Goal: Navigation & Orientation: Find specific page/section

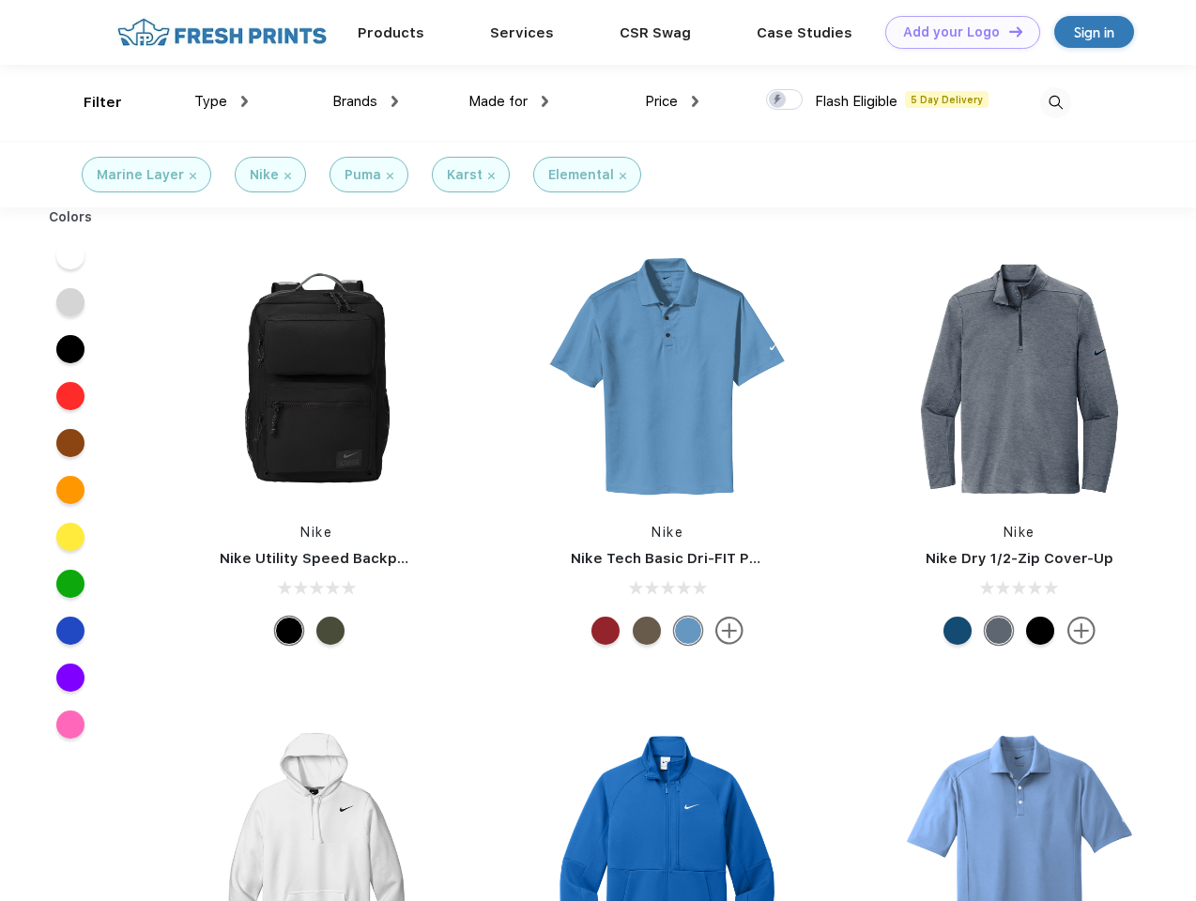
click at [956, 32] on link "Add your Logo Design Tool" at bounding box center [962, 32] width 155 height 33
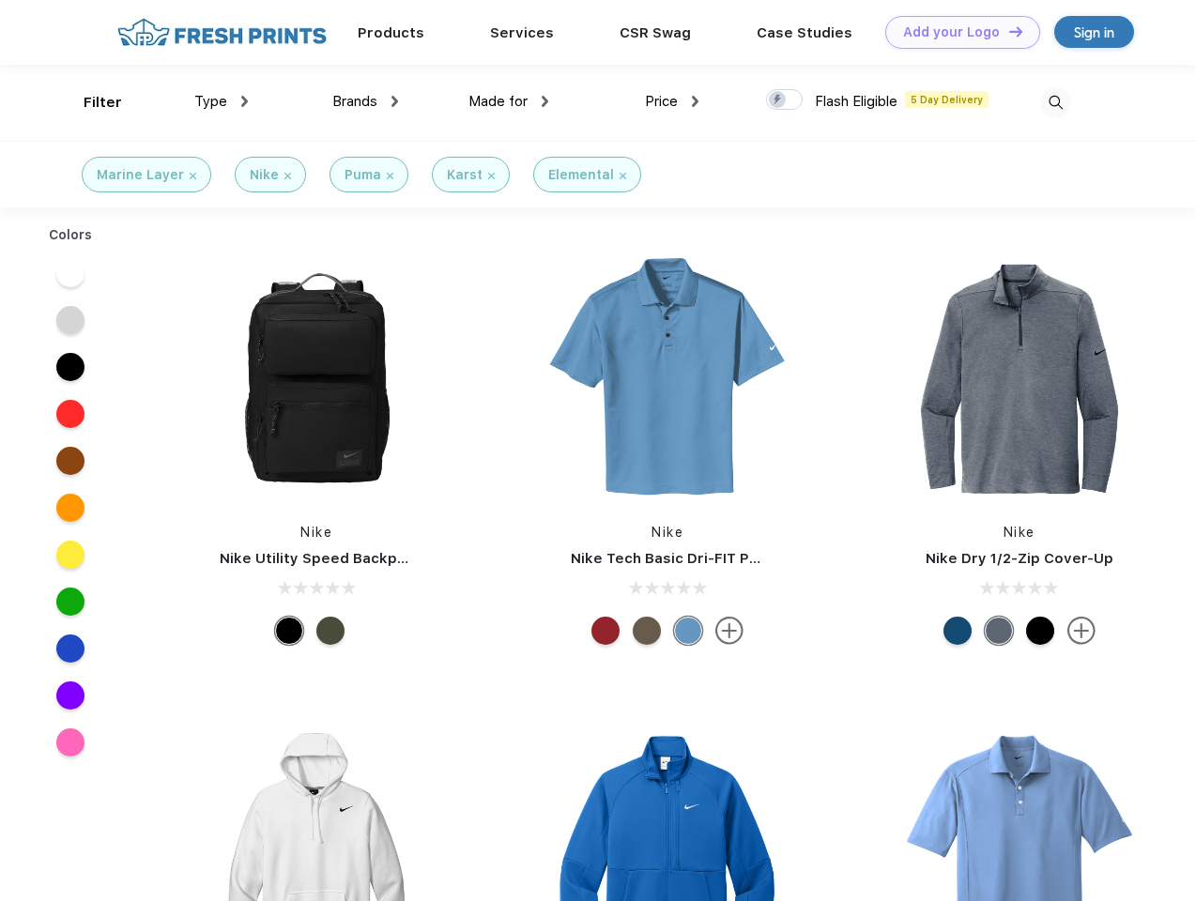
click at [0, 0] on div "Design Tool" at bounding box center [0, 0] width 0 height 0
click at [1008, 31] on link "Add your Logo Design Tool" at bounding box center [962, 32] width 155 height 33
click at [90, 102] on div "Filter" at bounding box center [103, 103] width 38 height 22
click at [222, 101] on span "Type" at bounding box center [210, 101] width 33 height 17
click at [365, 101] on span "Brands" at bounding box center [354, 101] width 45 height 17
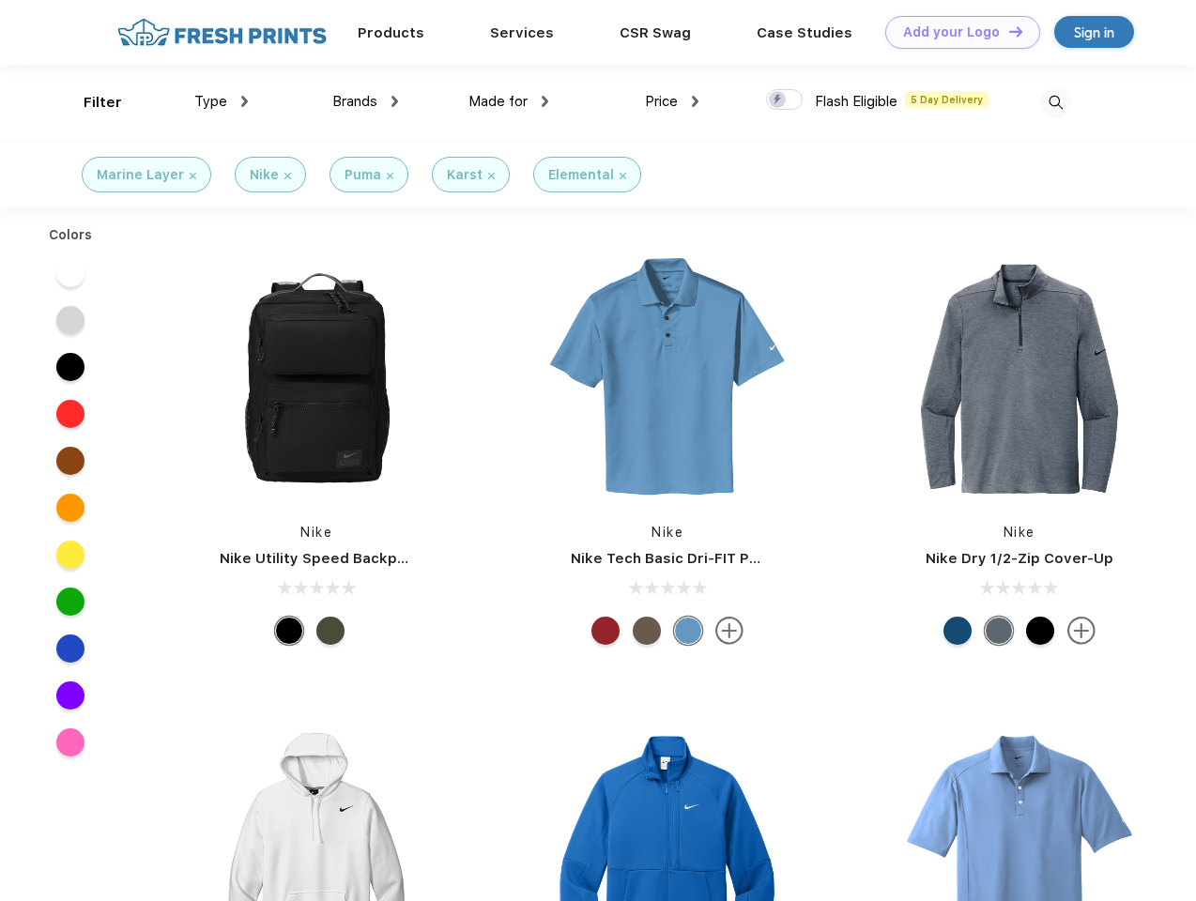
click at [509, 101] on span "Made for" at bounding box center [498, 101] width 59 height 17
click at [672, 101] on span "Price" at bounding box center [661, 101] width 33 height 17
click at [785, 100] on div at bounding box center [784, 99] width 37 height 21
click at [778, 100] on input "checkbox" at bounding box center [772, 94] width 12 height 12
click at [1055, 102] on img at bounding box center [1055, 102] width 31 height 31
